Goal: Information Seeking & Learning: Learn about a topic

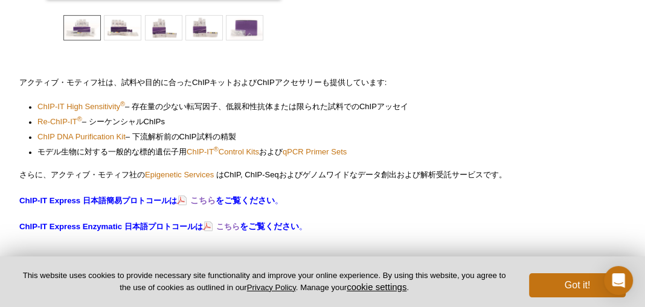
scroll to position [304, 0]
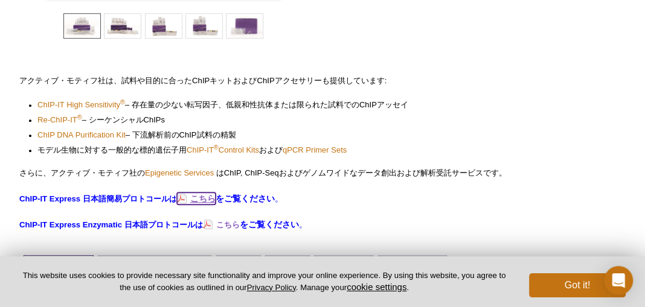
click at [202, 202] on strong "こちら" at bounding box center [202, 199] width 25 height 10
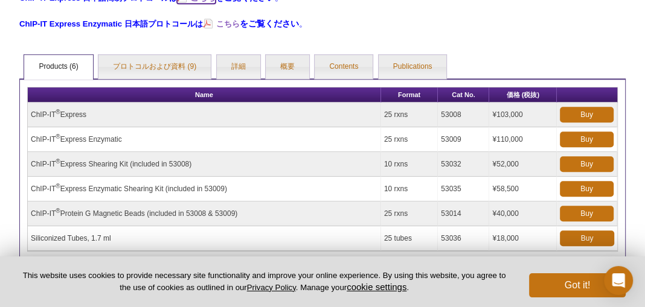
scroll to position [493, 0]
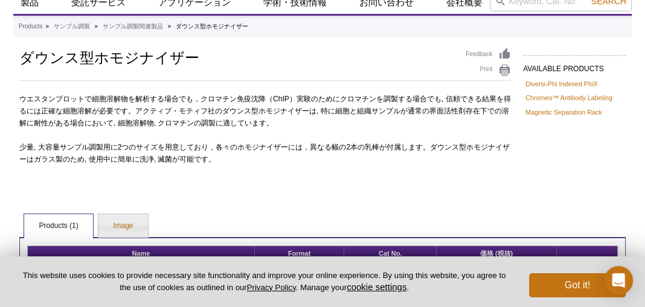
scroll to position [27, 0]
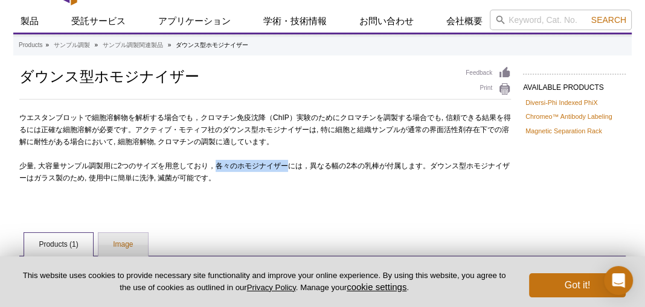
drag, startPoint x: 212, startPoint y: 165, endPoint x: 285, endPoint y: 156, distance: 72.9
click at [285, 156] on div "ウエスタンブロットで細胞溶解物を解析する場合でも，クロマチン免疫沈降（ ChIP ）実験のためにクロマチンを調製する場合でも, 信頼できる結果を得るには正確な…" at bounding box center [264, 160] width 491 height 97
copy span "各々のホモジナイザー"
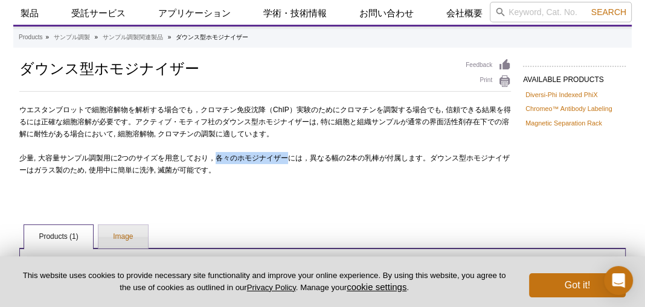
scroll to position [0, 0]
